Goal: Find specific fact: Find specific fact

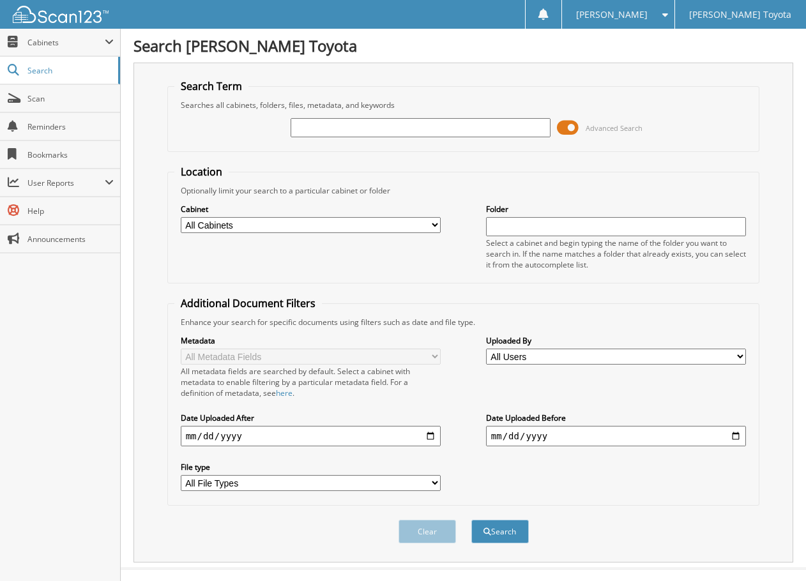
click at [571, 129] on span at bounding box center [568, 127] width 22 height 19
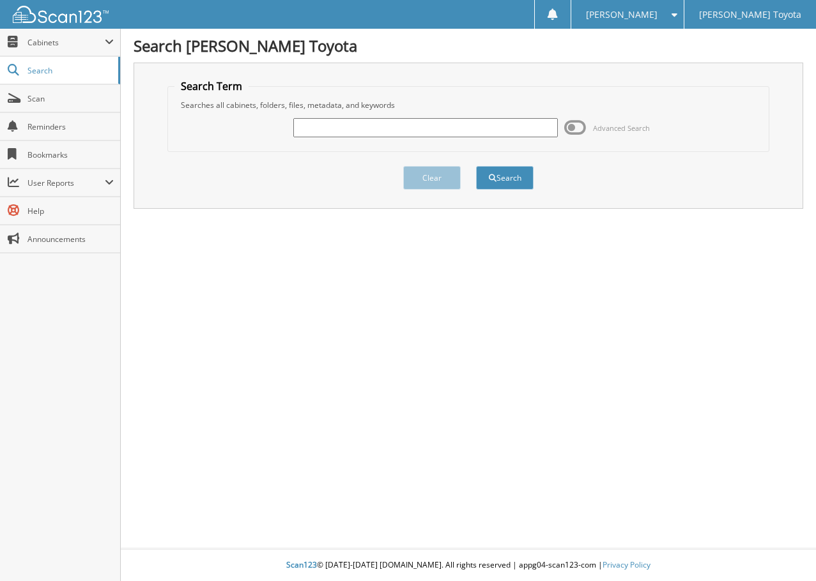
click at [447, 127] on input "text" at bounding box center [425, 127] width 265 height 19
type input "6224153"
click at [476, 166] on button "Search" at bounding box center [505, 178] width 58 height 24
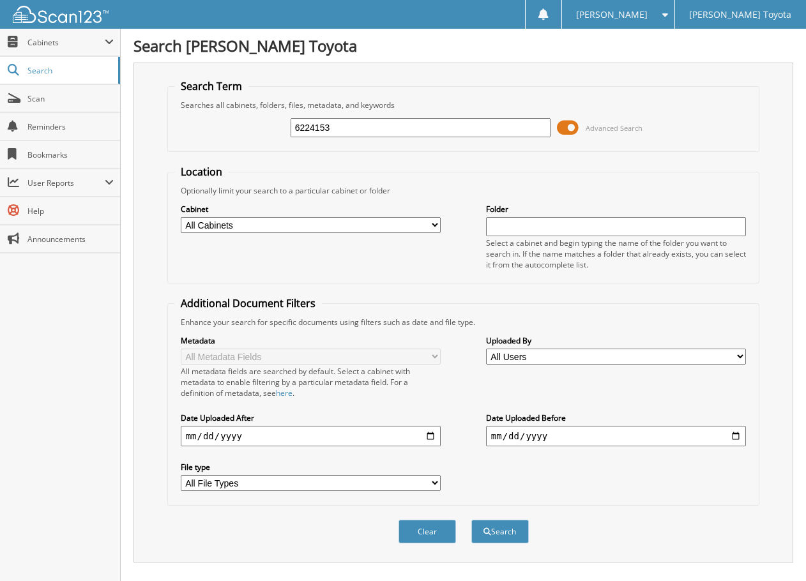
click at [571, 131] on span at bounding box center [568, 127] width 22 height 19
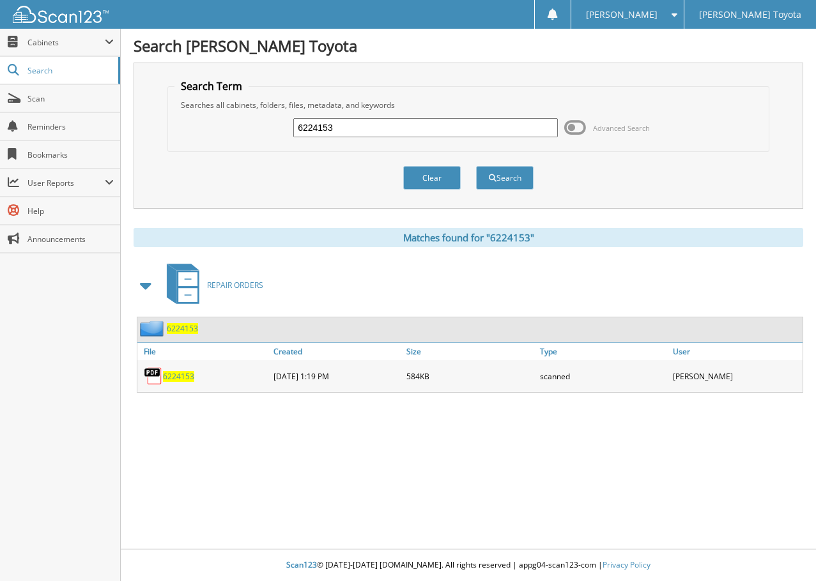
click at [169, 375] on span "6224153" at bounding box center [178, 376] width 31 height 11
